Goal: Task Accomplishment & Management: Use online tool/utility

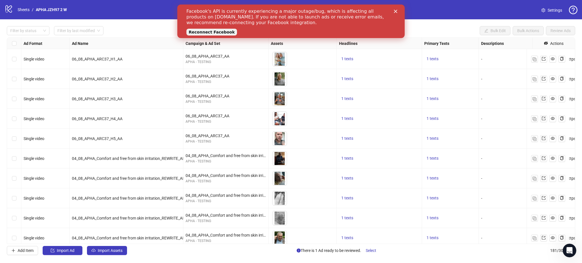
click at [396, 10] on polygon "Close" at bounding box center [395, 11] width 3 height 3
